Goal: Find specific page/section

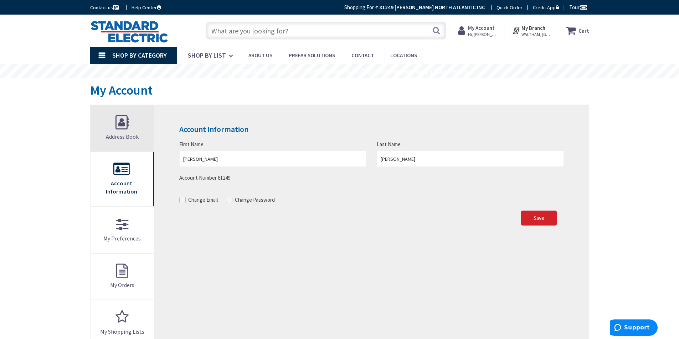
click at [111, 123] on link "Address Book" at bounding box center [122, 128] width 64 height 46
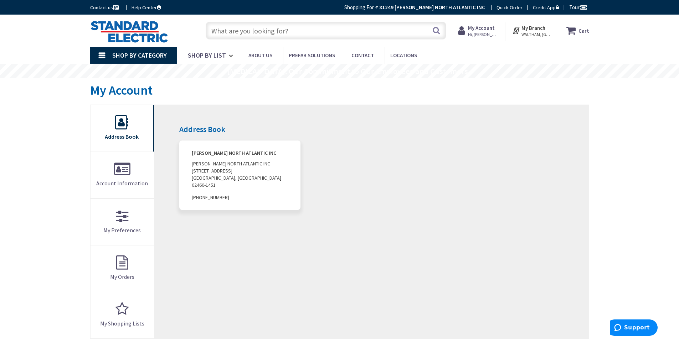
click at [540, 6] on link "Credit App" at bounding box center [546, 7] width 26 height 7
